Goal: Check status: Check status

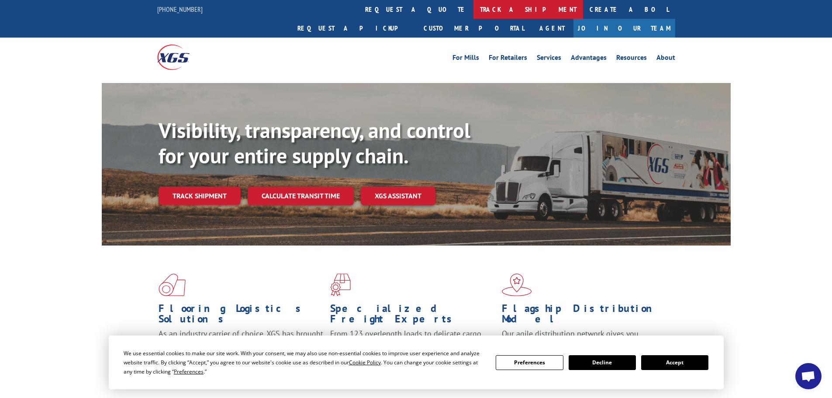
click at [473, 9] on link "track a shipment" at bounding box center [528, 9] width 110 height 19
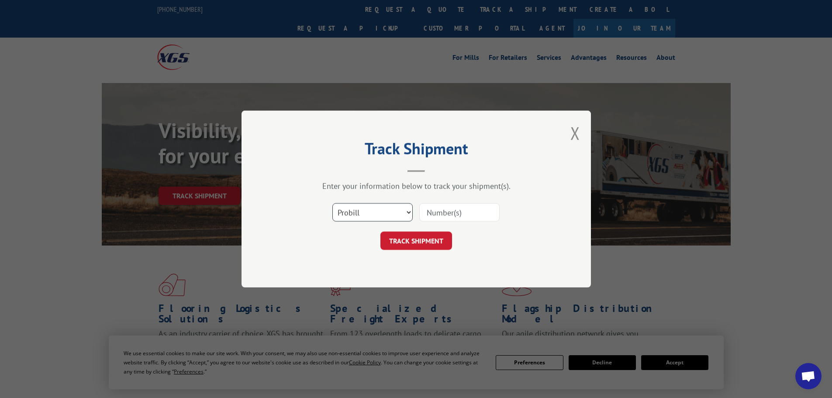
click at [372, 213] on select "Select category... Probill BOL PO" at bounding box center [372, 212] width 80 height 18
select select "bol"
click at [332, 203] on select "Select category... Probill BOL PO" at bounding box center [372, 212] width 80 height 18
click at [466, 214] on input at bounding box center [459, 212] width 80 height 18
paste input "6007773"
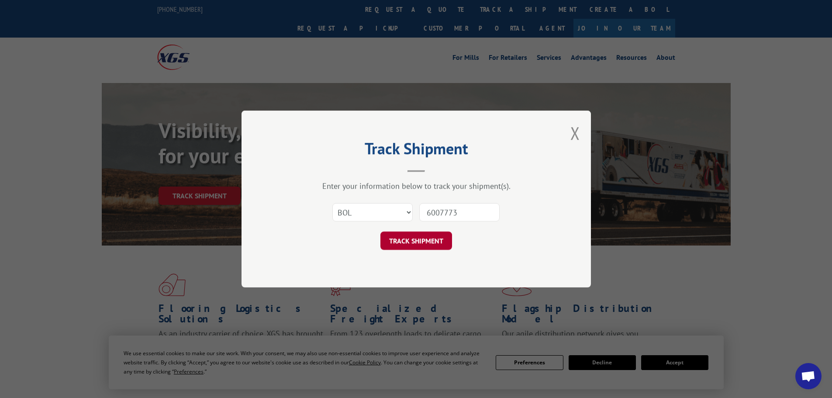
type input "6007773"
click at [413, 238] on button "TRACK SHIPMENT" at bounding box center [416, 240] width 72 height 18
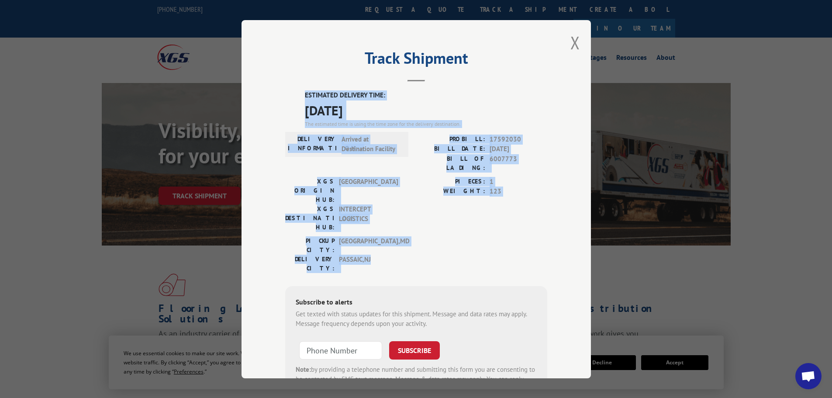
drag, startPoint x: 302, startPoint y: 93, endPoint x: 376, endPoint y: 216, distance: 143.6
click at [376, 216] on div "ESTIMATED DELIVERY TIME: [DATE] The estimated time is using the time zone for t…" at bounding box center [416, 247] width 262 height 314
copy div "ESTIMATED DELIVERY TIME: [DATE] The estimated time is using the time zone for t…"
